Goal: Task Accomplishment & Management: Manage account settings

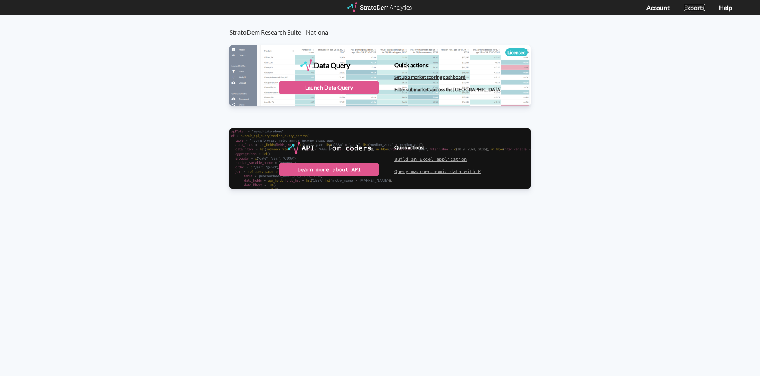
click at [698, 9] on link "Exports" at bounding box center [694, 8] width 22 height 8
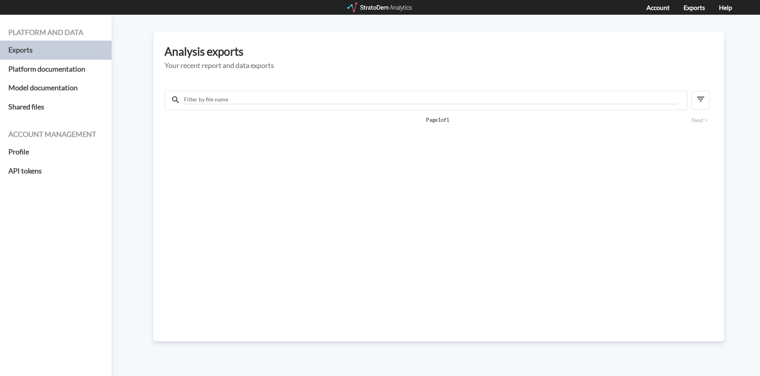
click at [200, 131] on div "Page 1 of 1 Next >" at bounding box center [438, 206] width 548 height 243
click at [216, 90] on div "Page 1 of 1 Next >" at bounding box center [438, 206] width 548 height 243
click at [216, 96] on input "text" at bounding box center [430, 99] width 494 height 9
click at [29, 63] on h5 "Platform documentation" at bounding box center [56, 69] width 112 height 19
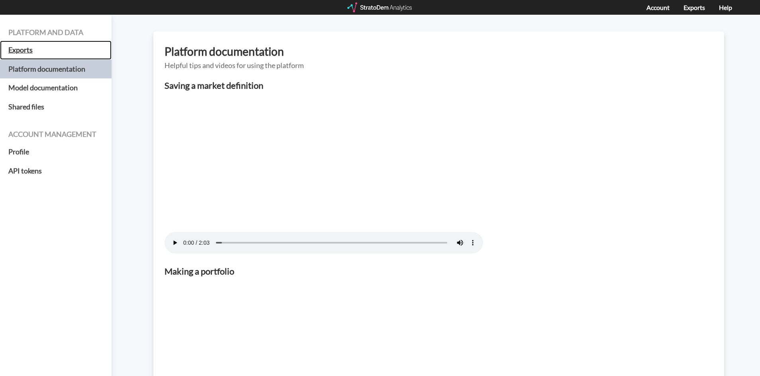
click at [22, 51] on h5 "Exports" at bounding box center [56, 50] width 112 height 19
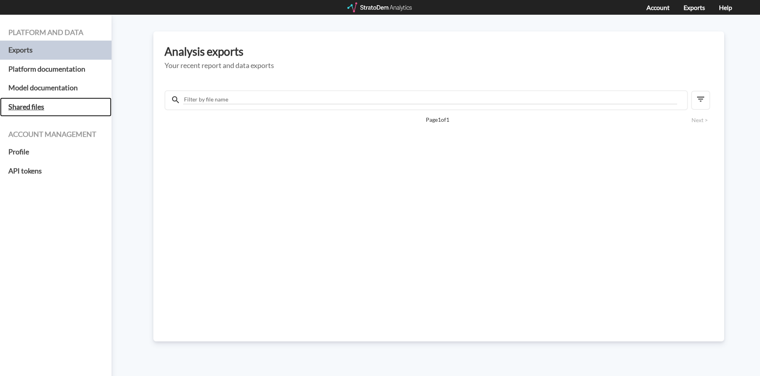
click at [25, 109] on h5 "Shared files" at bounding box center [56, 107] width 112 height 19
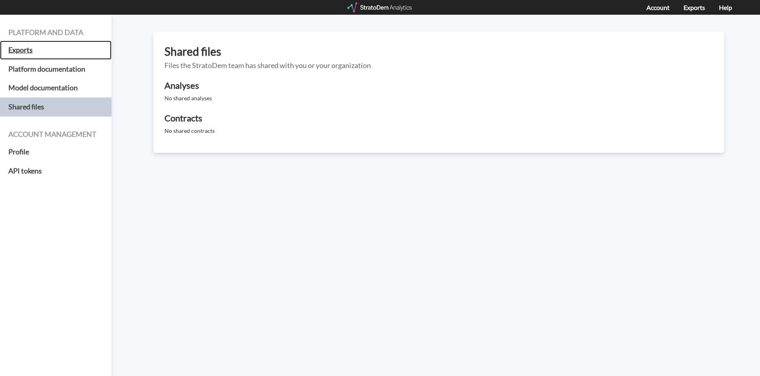
click at [20, 47] on h5 "Exports" at bounding box center [56, 50] width 112 height 19
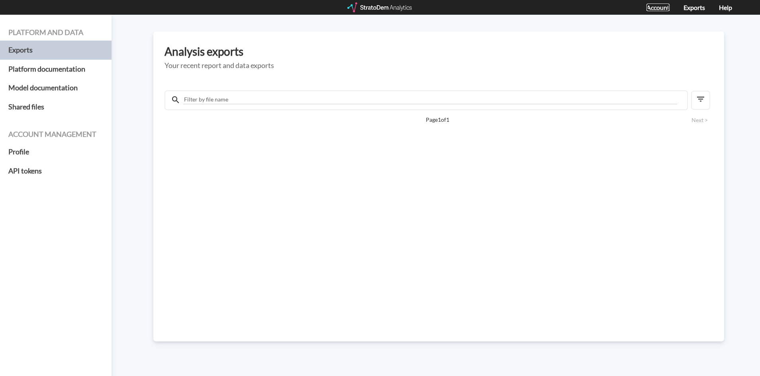
click at [653, 7] on link "Account" at bounding box center [657, 8] width 23 height 8
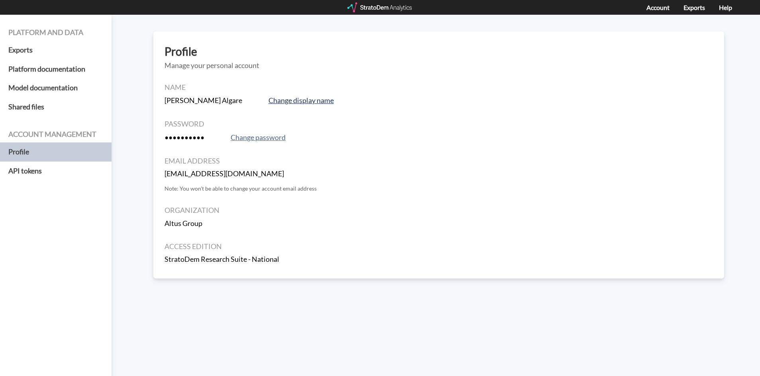
click at [266, 101] on button "Change display name" at bounding box center [301, 100] width 70 height 11
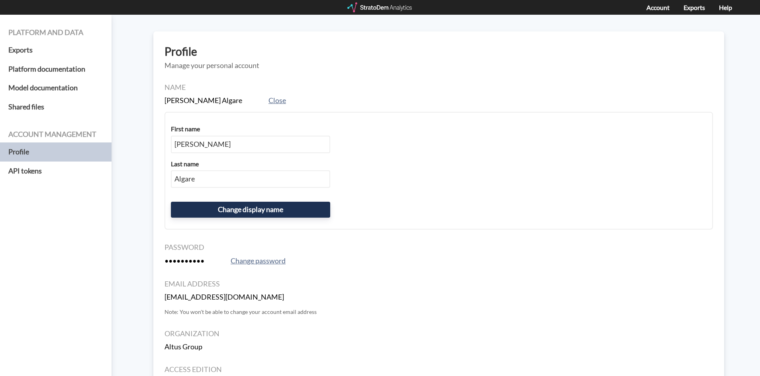
drag, startPoint x: 364, startPoint y: 248, endPoint x: 360, endPoint y: 244, distance: 6.0
click at [360, 244] on h4 "Password" at bounding box center [438, 248] width 548 height 8
click at [253, 263] on button "Change password" at bounding box center [258, 261] width 60 height 11
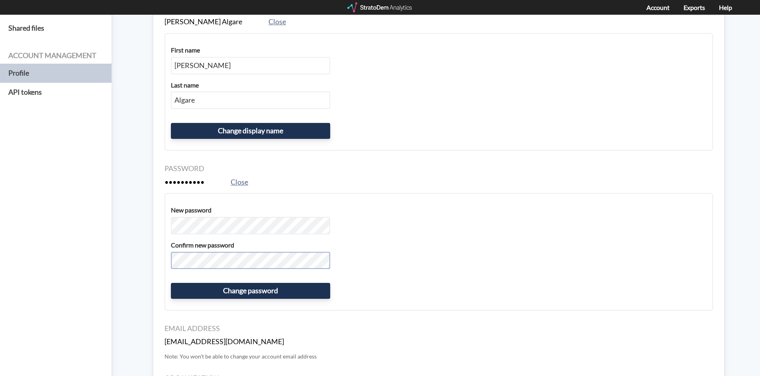
scroll to position [80, 0]
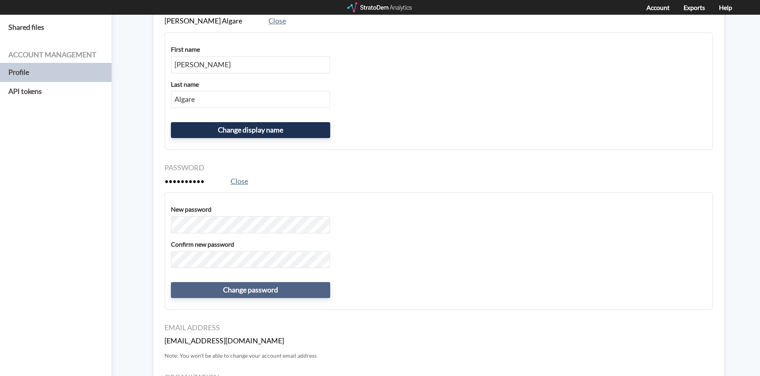
click at [244, 290] on button "Change password" at bounding box center [250, 290] width 159 height 16
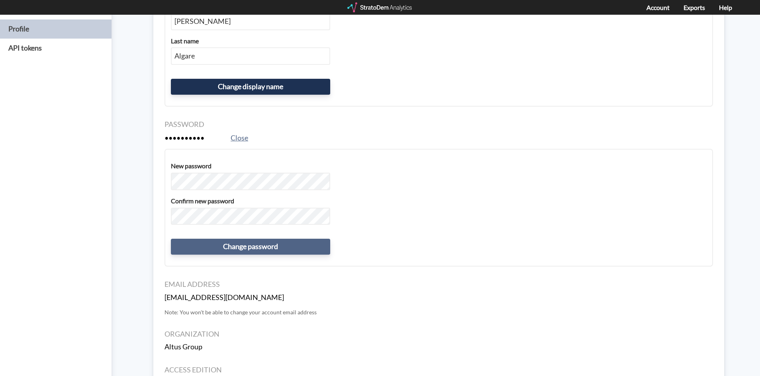
scroll to position [119, 0]
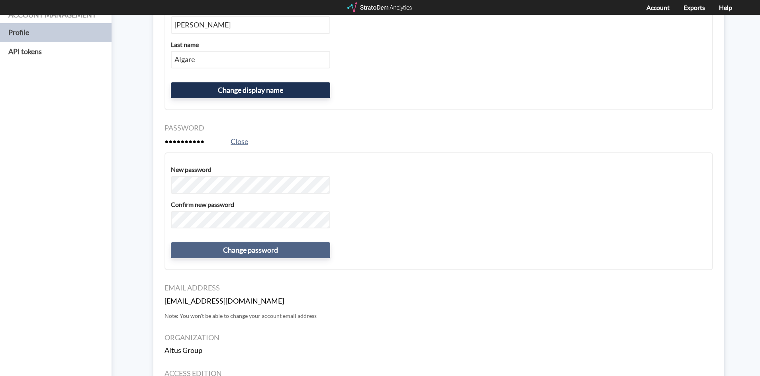
click at [255, 245] on button "Change password" at bounding box center [250, 251] width 159 height 16
click at [265, 231] on div "New password Confirm new password Change password" at bounding box center [438, 212] width 548 height 118
click at [256, 254] on button "Change password" at bounding box center [250, 251] width 159 height 16
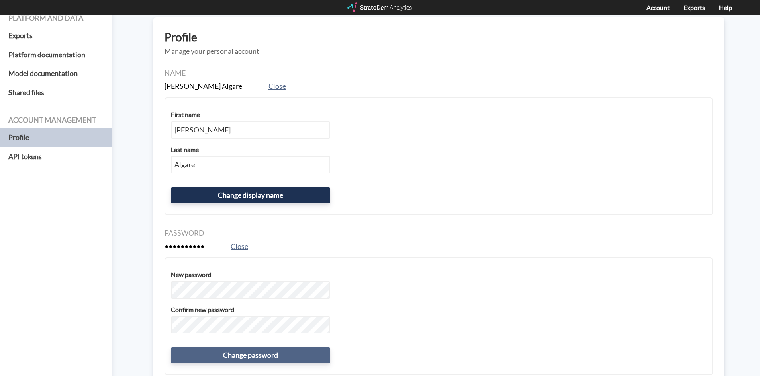
scroll to position [0, 0]
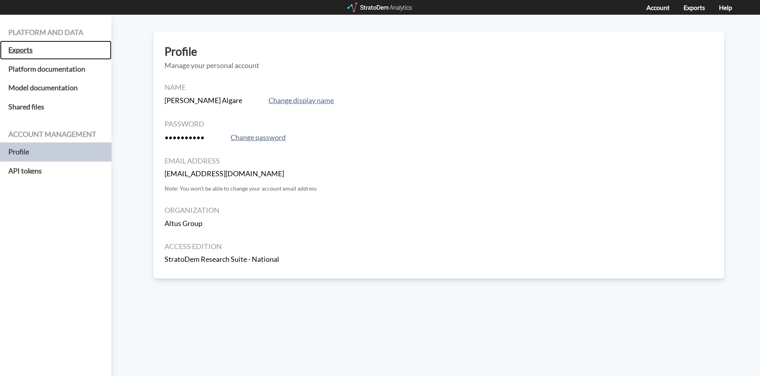
click at [24, 50] on h5 "Exports" at bounding box center [56, 50] width 112 height 19
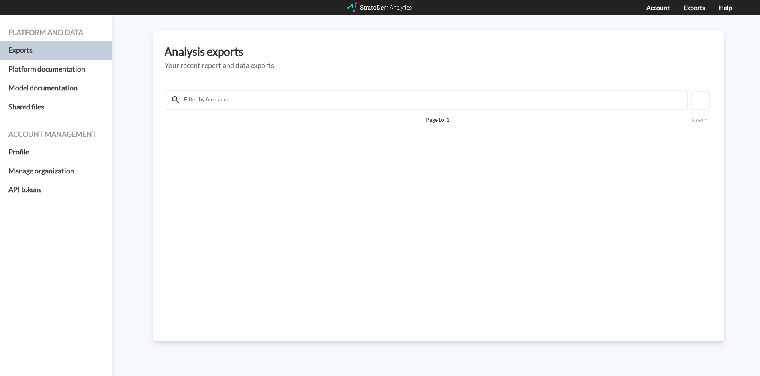
drag, startPoint x: 18, startPoint y: 137, endPoint x: 17, endPoint y: 148, distance: 10.4
click at [18, 137] on h4 "Account management" at bounding box center [55, 135] width 95 height 8
click at [17, 149] on h5 "Profile" at bounding box center [56, 152] width 112 height 19
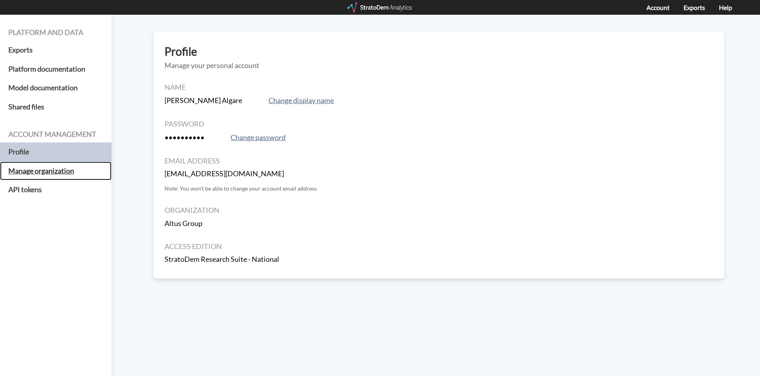
click at [45, 170] on h5 "Manage organization" at bounding box center [56, 171] width 112 height 19
click at [35, 169] on h5 "Manage organization" at bounding box center [56, 171] width 112 height 19
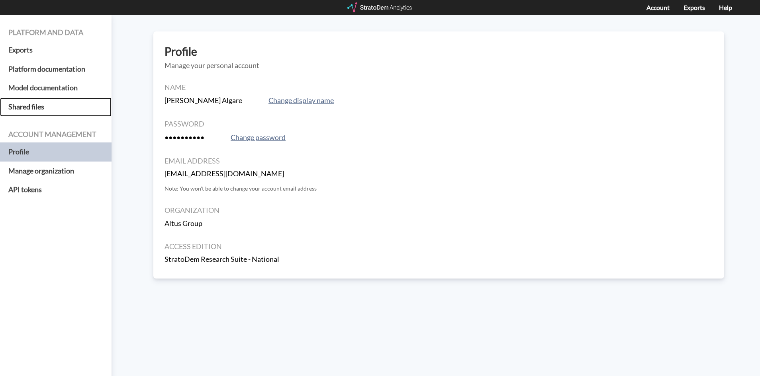
click at [30, 108] on h5 "Shared files" at bounding box center [56, 107] width 112 height 19
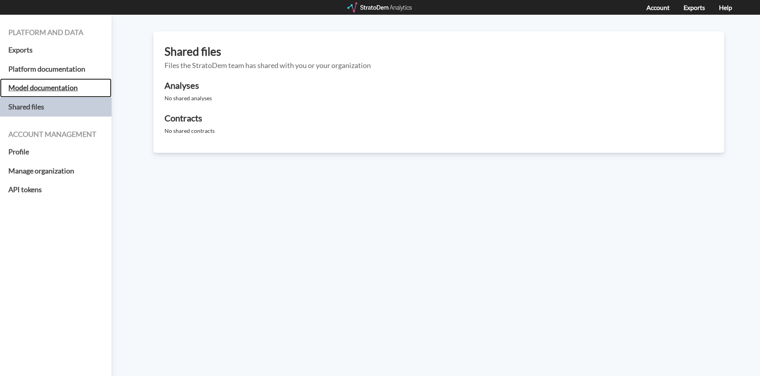
click at [43, 93] on h5 "Model documentation" at bounding box center [56, 87] width 112 height 19
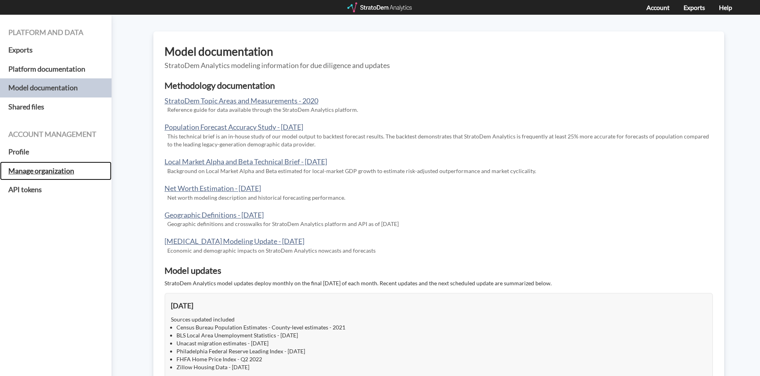
click at [23, 170] on h5 "Manage organization" at bounding box center [56, 171] width 112 height 19
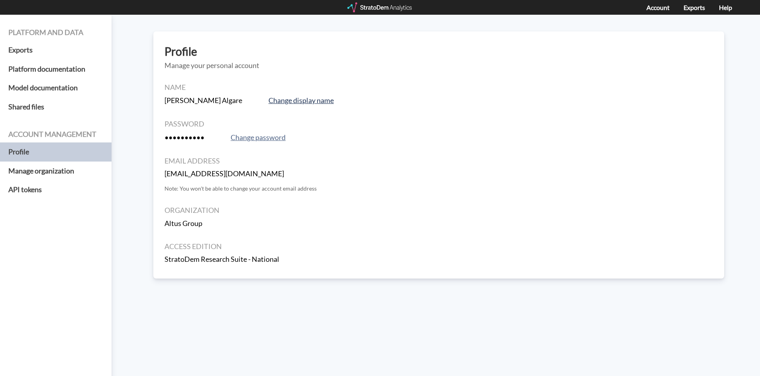
click at [266, 100] on button "Change display name" at bounding box center [301, 100] width 70 height 11
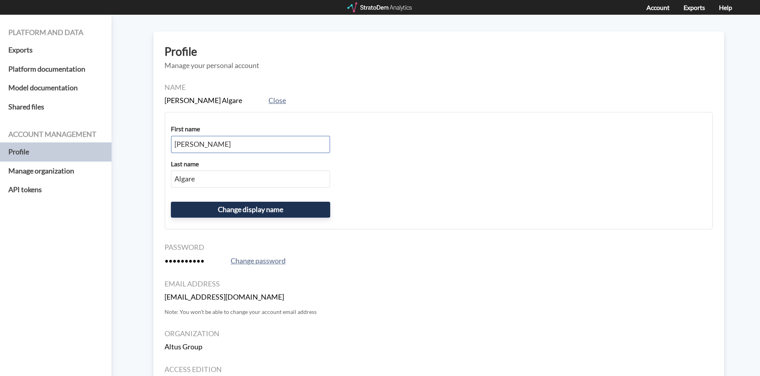
click at [215, 148] on input "[PERSON_NAME]" at bounding box center [250, 145] width 159 height 18
click at [213, 183] on input "Algare" at bounding box center [250, 179] width 159 height 18
click at [238, 211] on button "Change display name" at bounding box center [250, 210] width 159 height 16
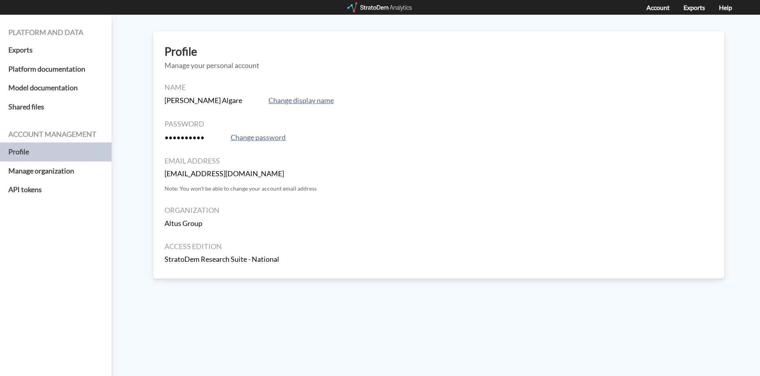
click at [263, 93] on div "Name Leonel Algare Change display name" at bounding box center [438, 95] width 548 height 23
click at [266, 100] on button "Change display name" at bounding box center [301, 100] width 70 height 11
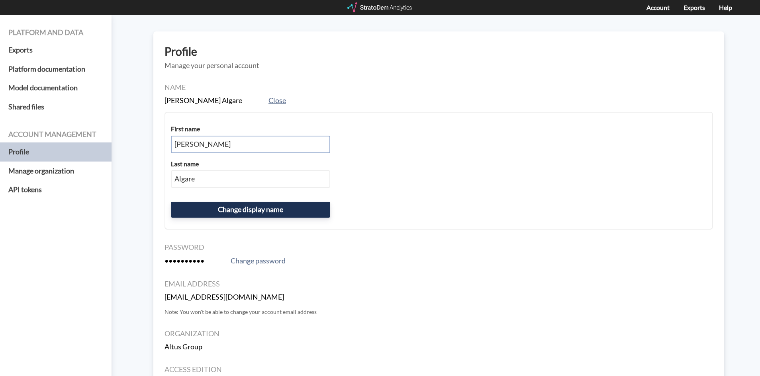
click at [222, 143] on input "[PERSON_NAME]" at bounding box center [250, 145] width 159 height 18
click at [213, 178] on input "Algare" at bounding box center [250, 179] width 159 height 18
type input "Algaree"
click at [249, 213] on button "Change display name" at bounding box center [250, 210] width 159 height 16
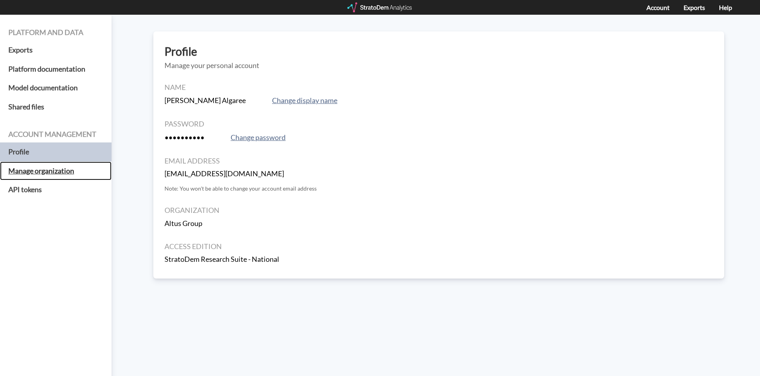
click at [59, 173] on h5 "Manage organization" at bounding box center [56, 171] width 112 height 19
click at [31, 189] on h5 "API tokens" at bounding box center [56, 189] width 112 height 19
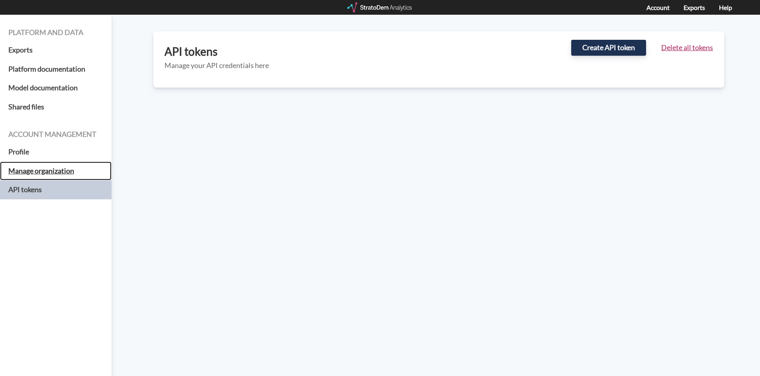
click at [53, 173] on h5 "Manage organization" at bounding box center [56, 171] width 112 height 19
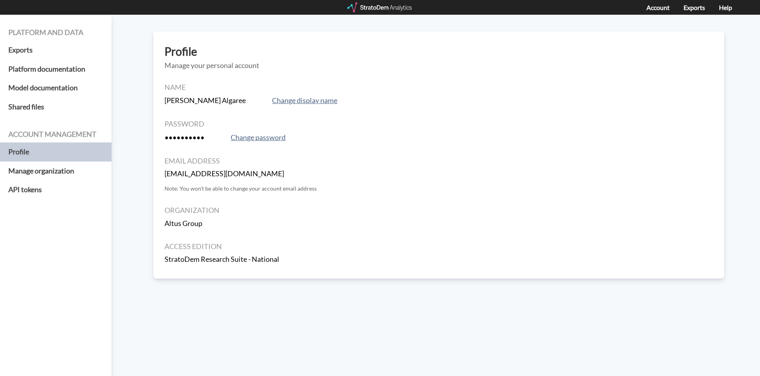
click at [216, 186] on p "Note: You won't be able to change your account email address" at bounding box center [438, 189] width 548 height 8
click at [327, 220] on div "Altus Group" at bounding box center [438, 224] width 548 height 10
